Goal: Task Accomplishment & Management: Manage account settings

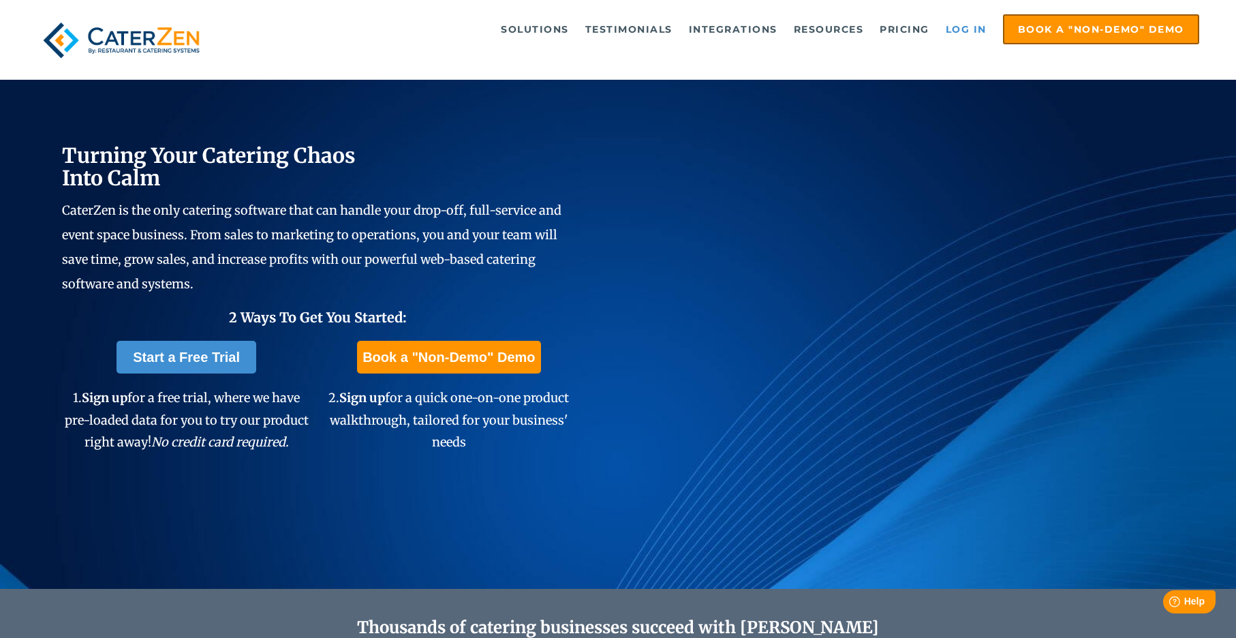
click at [983, 35] on link "Log in" at bounding box center [966, 29] width 55 height 27
click at [947, 32] on link "Log in" at bounding box center [966, 29] width 55 height 27
click at [960, 27] on link "Log in" at bounding box center [966, 29] width 55 height 27
